Goal: Task Accomplishment & Management: Use online tool/utility

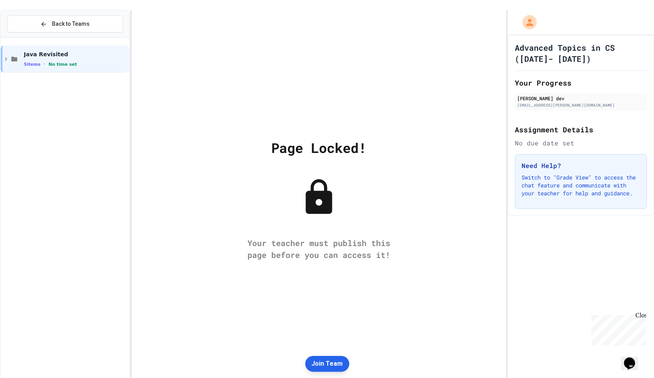
click at [324, 362] on button "Join Team" at bounding box center [327, 364] width 44 height 16
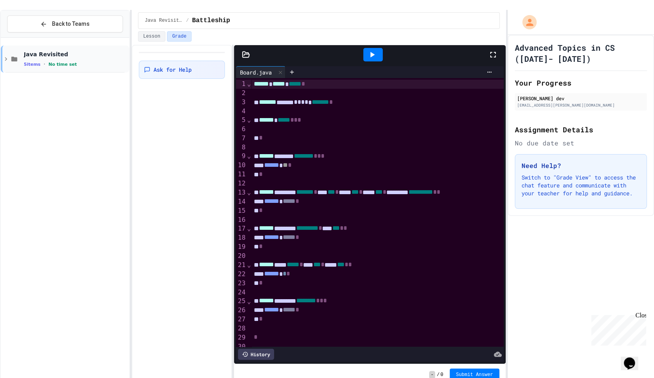
click at [6, 56] on icon at bounding box center [5, 59] width 7 height 7
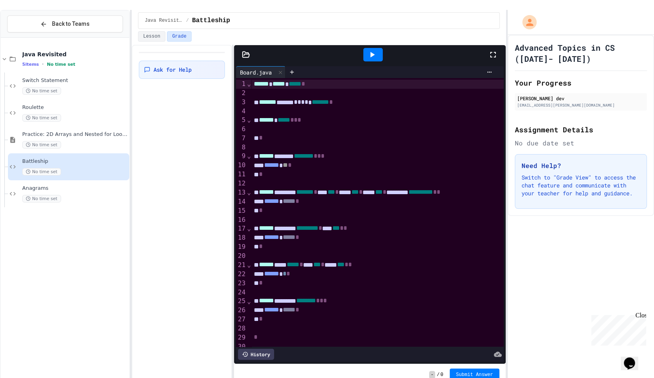
click at [159, 121] on div "Ask for Help" at bounding box center [182, 217] width 100 height 344
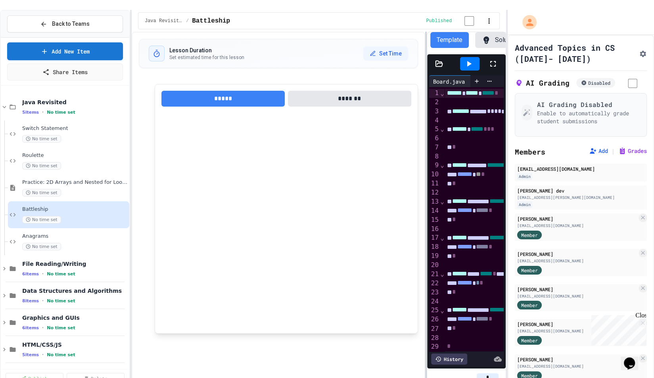
click at [427, 208] on div "**********" at bounding box center [319, 210] width 375 height 357
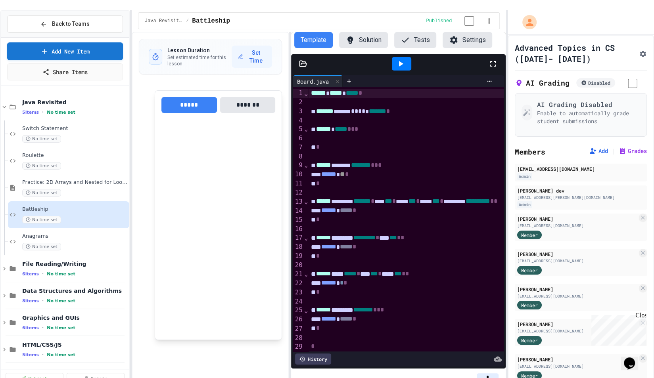
click at [290, 159] on div "**********" at bounding box center [319, 210] width 375 height 357
click at [397, 60] on icon at bounding box center [401, 64] width 10 height 10
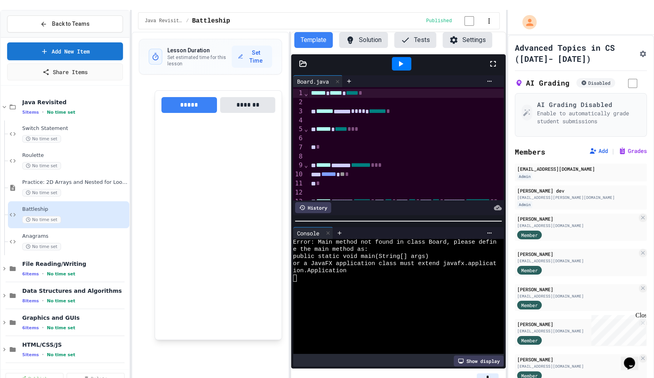
click at [300, 60] on icon at bounding box center [303, 64] width 8 height 8
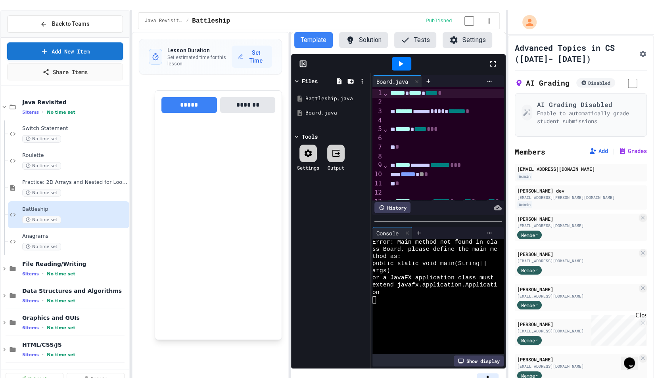
click at [307, 149] on icon at bounding box center [309, 154] width 10 height 10
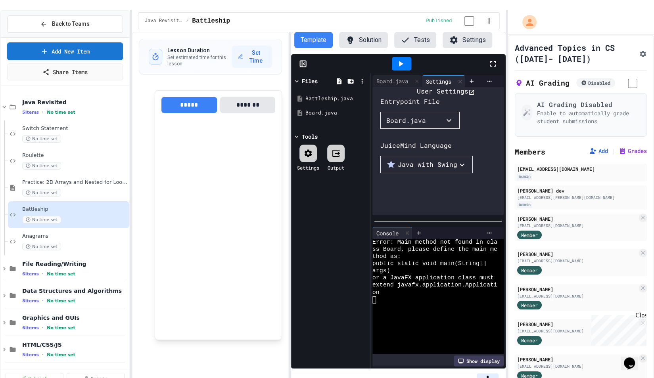
scroll to position [35, 0]
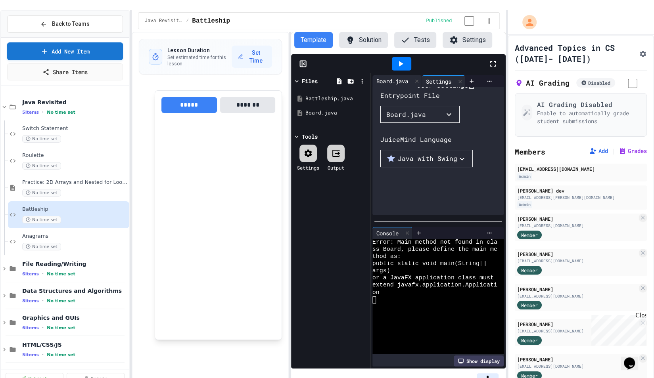
click at [392, 77] on div "Board.java" at bounding box center [393, 81] width 40 height 8
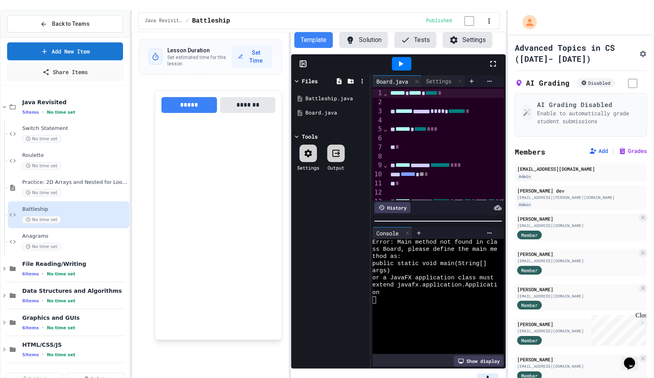
click at [360, 34] on button "Solution" at bounding box center [363, 40] width 49 height 16
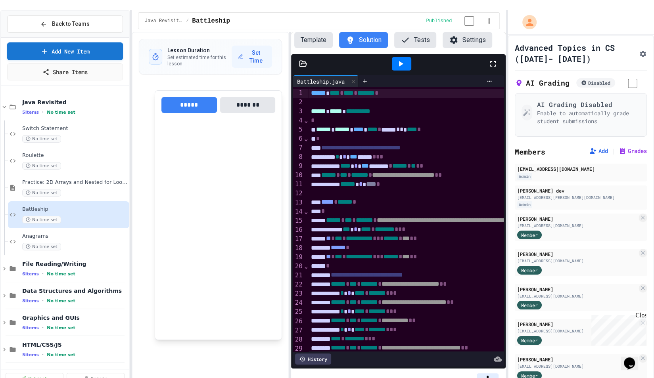
click at [404, 60] on icon at bounding box center [401, 64] width 10 height 10
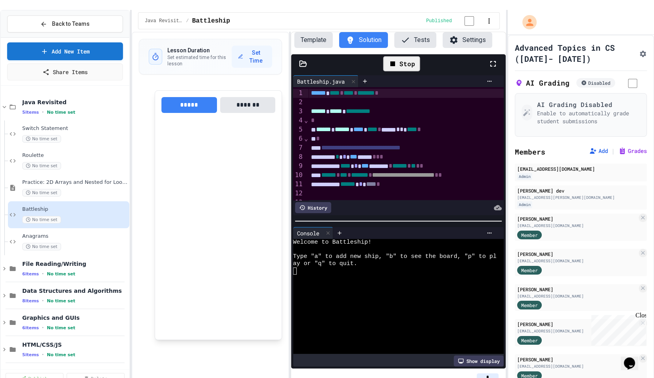
click at [401, 145] on span "**********" at bounding box center [360, 148] width 79 height 6
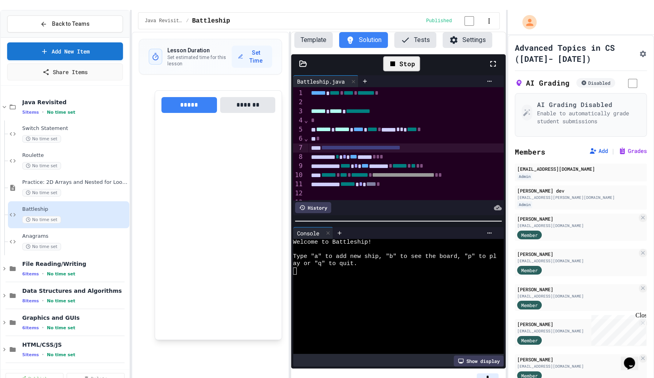
click at [394, 61] on icon at bounding box center [392, 63] width 5 height 5
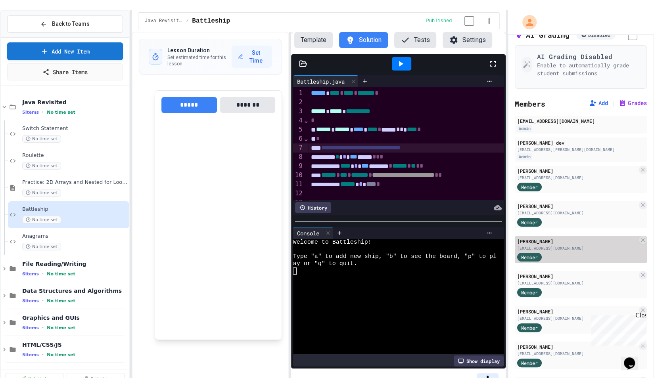
scroll to position [119, 0]
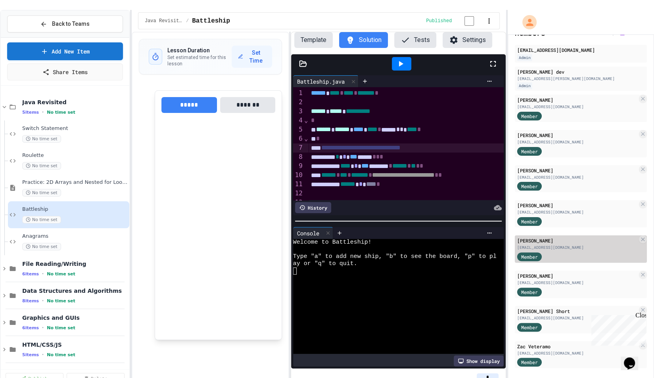
click at [564, 245] on div "[EMAIL_ADDRESS][DOMAIN_NAME]" at bounding box center [577, 248] width 120 height 6
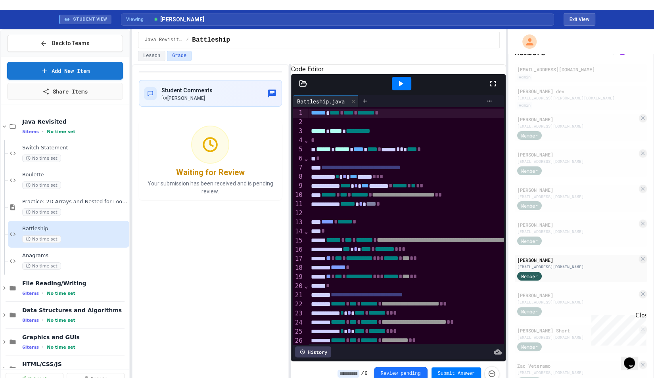
click at [397, 83] on icon at bounding box center [401, 84] width 10 height 10
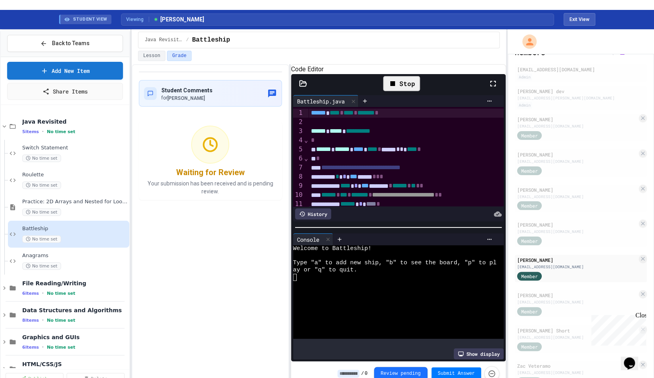
click at [367, 296] on div at bounding box center [395, 299] width 204 height 7
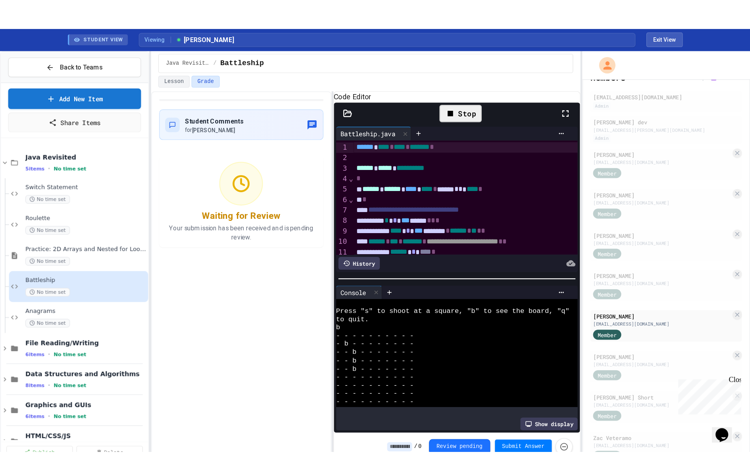
scroll to position [294, 0]
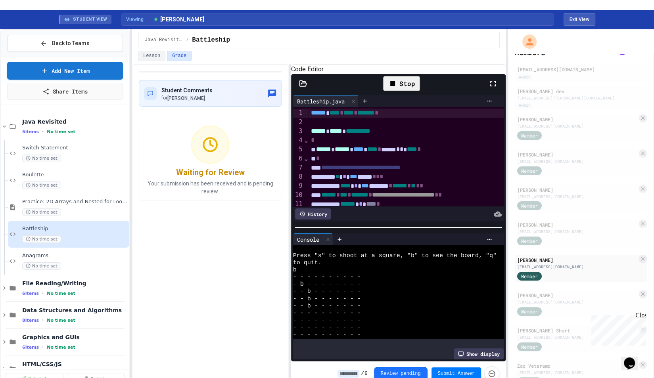
click at [493, 85] on icon at bounding box center [493, 84] width 10 height 10
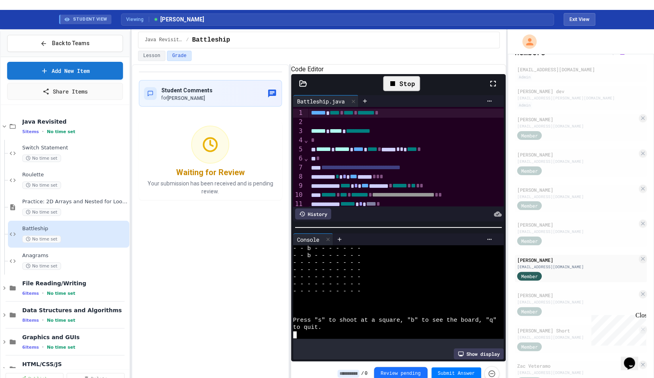
click at [348, 303] on div at bounding box center [395, 306] width 204 height 7
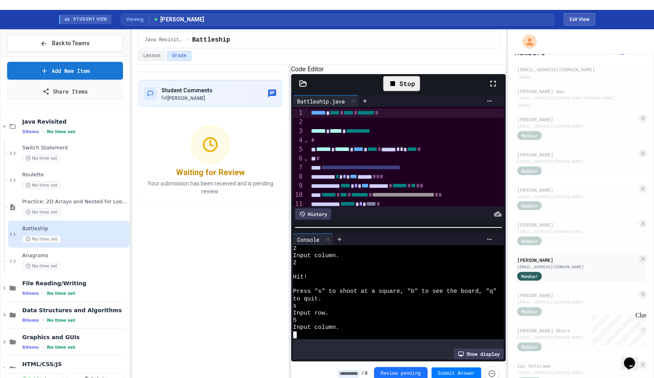
scroll to position [488, 0]
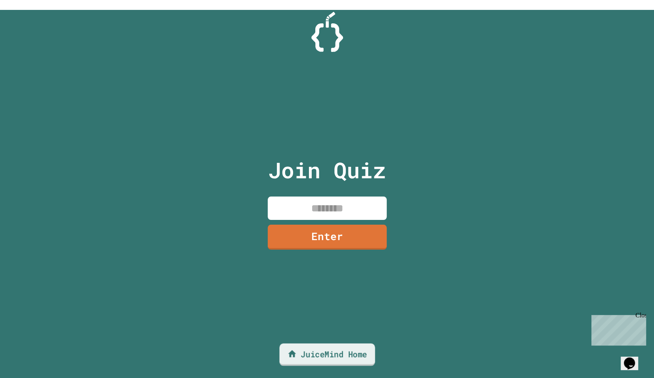
click at [313, 349] on link "JuiceMind Home" at bounding box center [327, 355] width 96 height 23
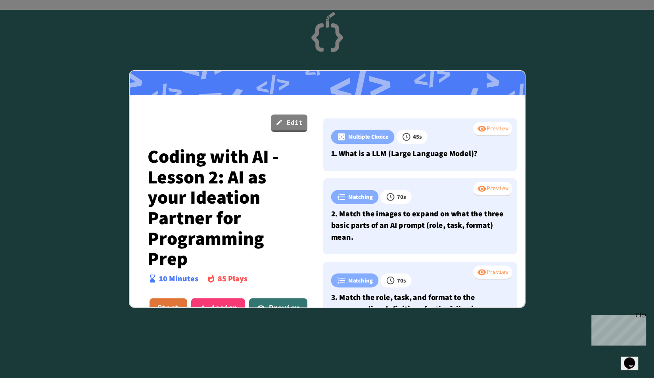
scroll to position [19, 0]
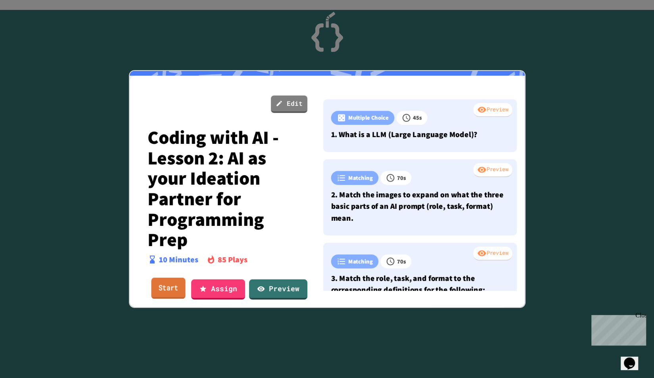
click at [158, 291] on link "Start" at bounding box center [168, 288] width 34 height 21
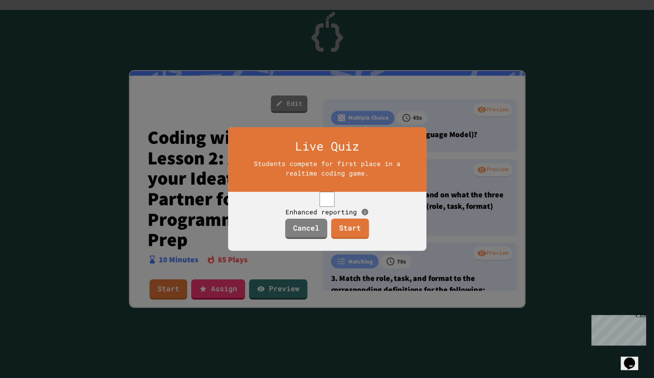
click at [344, 237] on link "Start" at bounding box center [350, 229] width 38 height 20
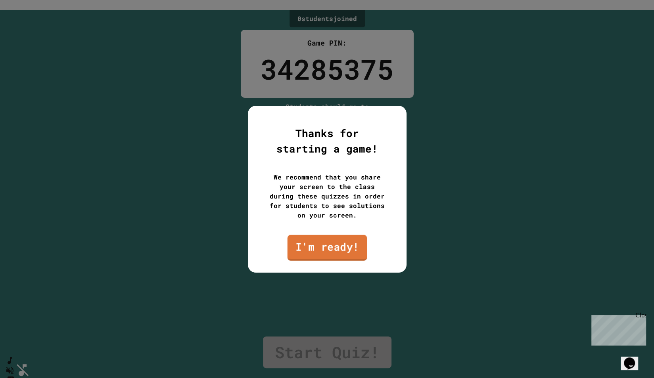
click at [315, 248] on link "I'm ready!" at bounding box center [327, 248] width 80 height 26
